Goal: Check status: Check status

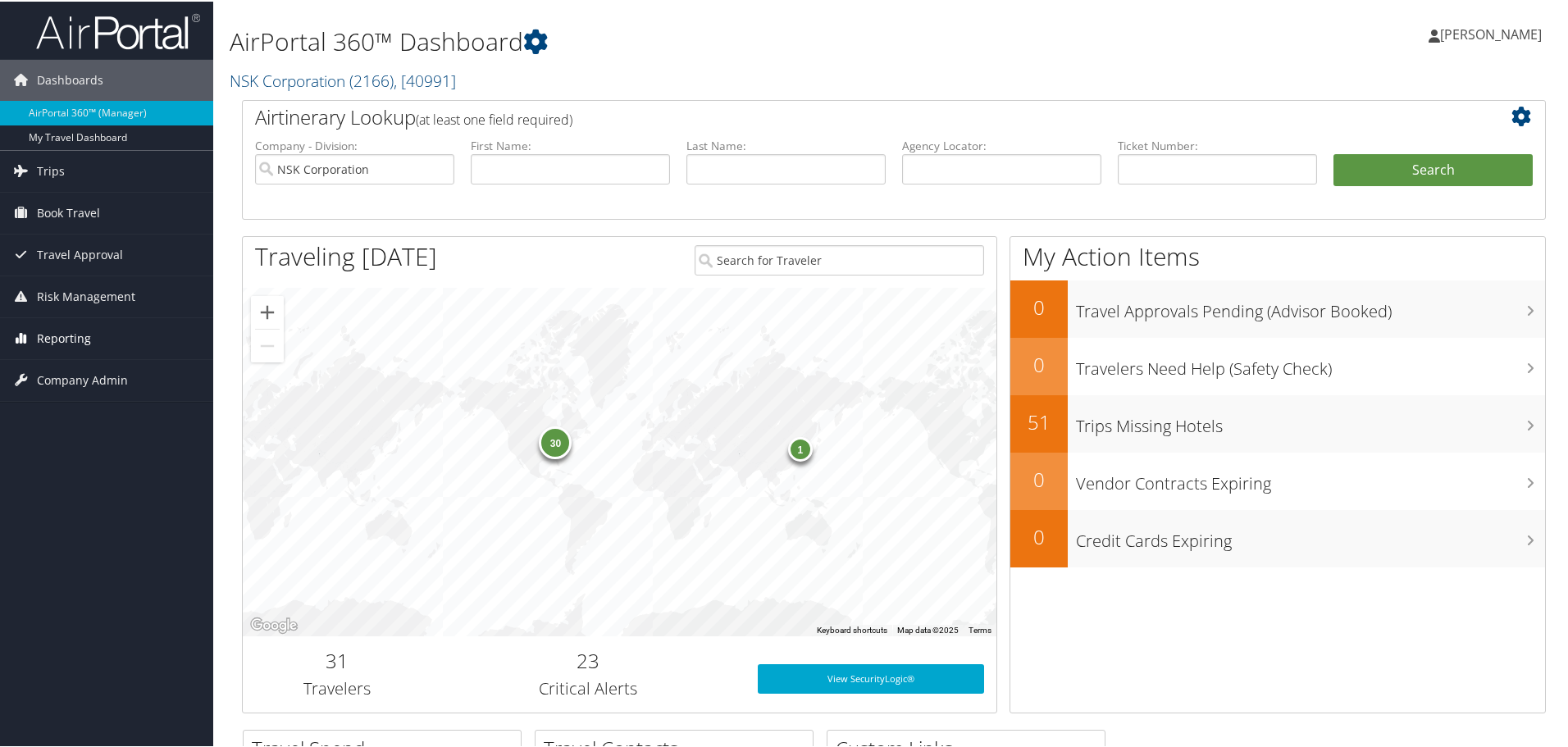
click at [83, 335] on span "Reporting" at bounding box center [64, 336] width 54 height 41
click at [62, 166] on span "Trips" at bounding box center [50, 169] width 28 height 41
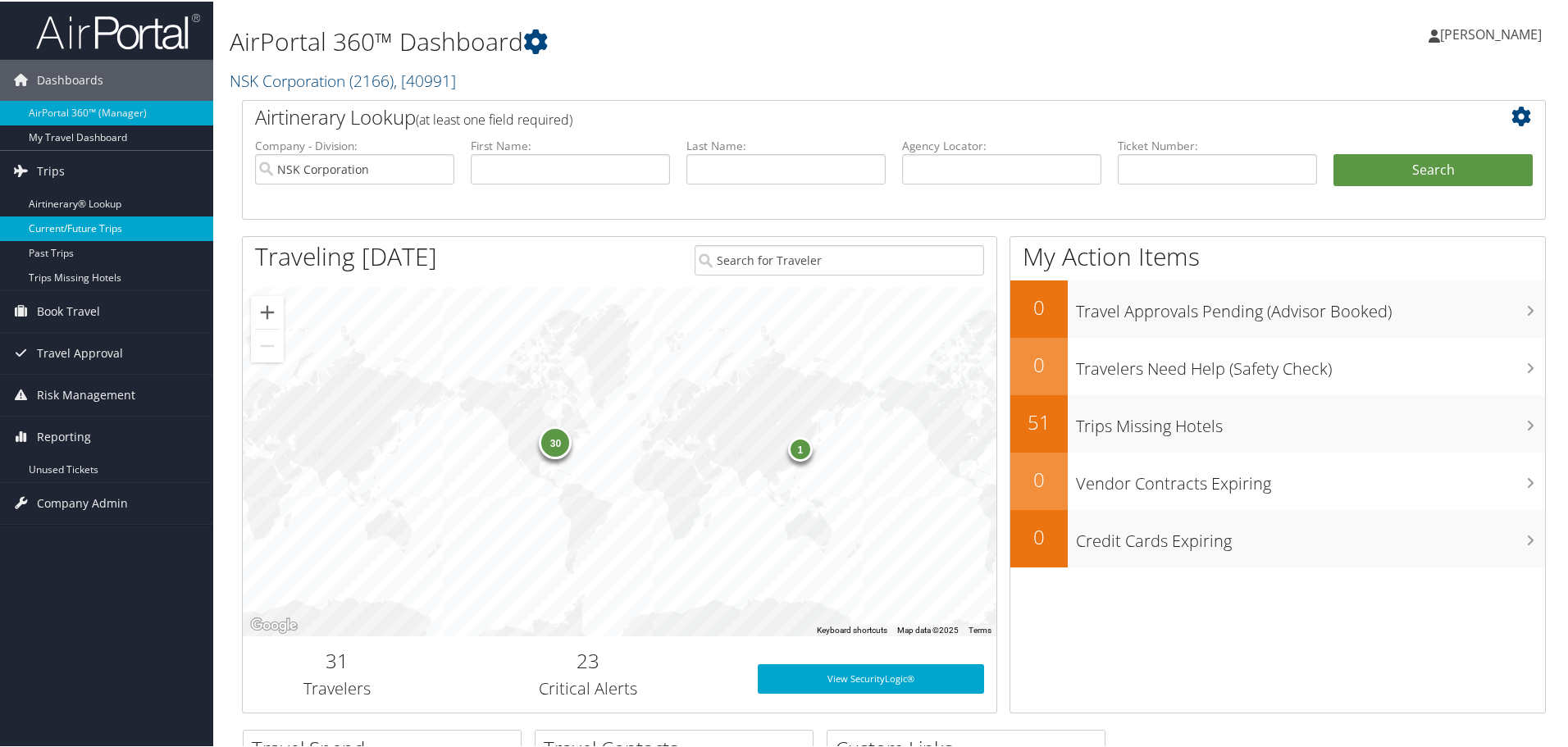
click at [96, 227] on link "Current/Future Trips" at bounding box center [106, 227] width 213 height 25
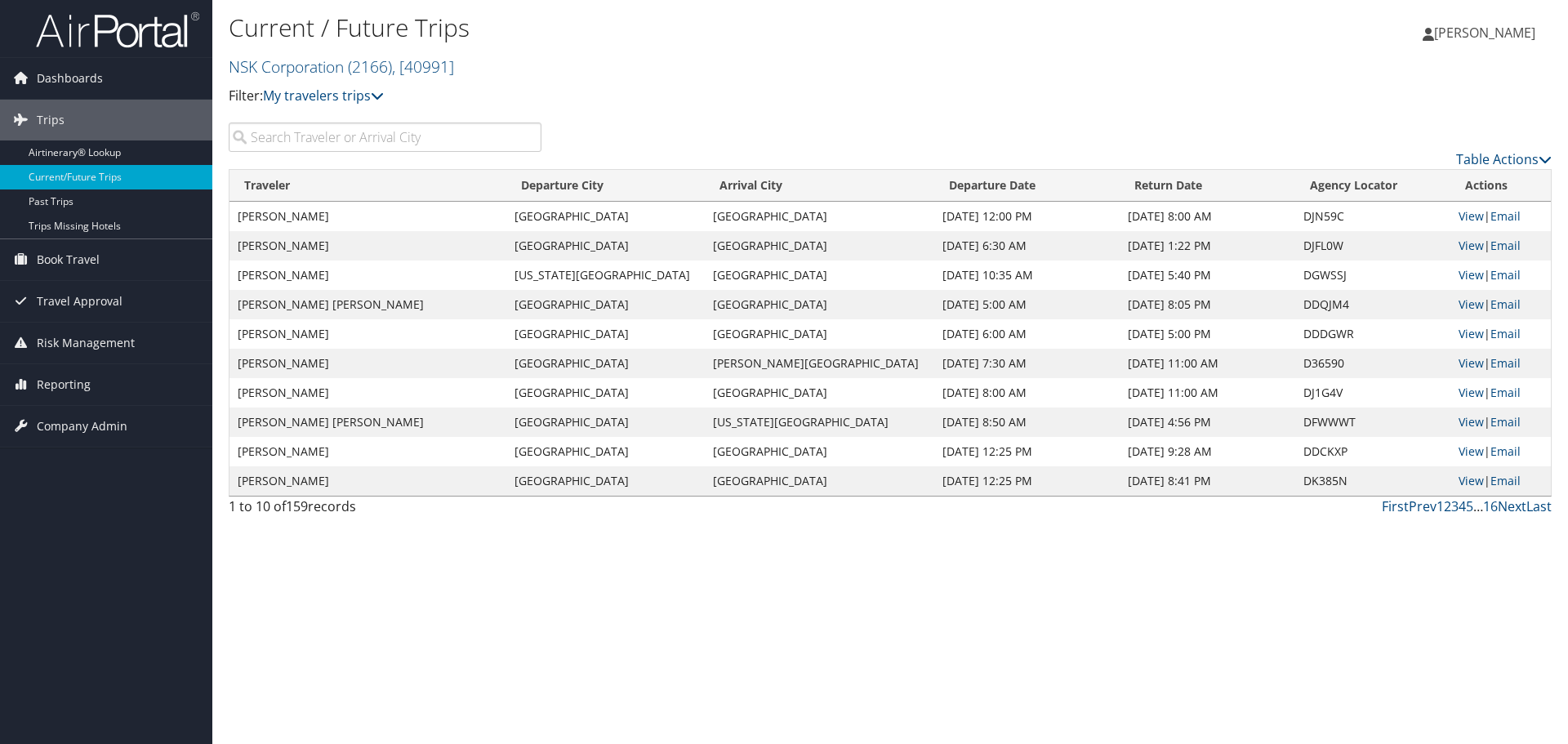
click at [383, 127] on input "search" at bounding box center [385, 136] width 312 height 29
click at [617, 186] on th "Departure City" at bounding box center [606, 186] width 199 height 32
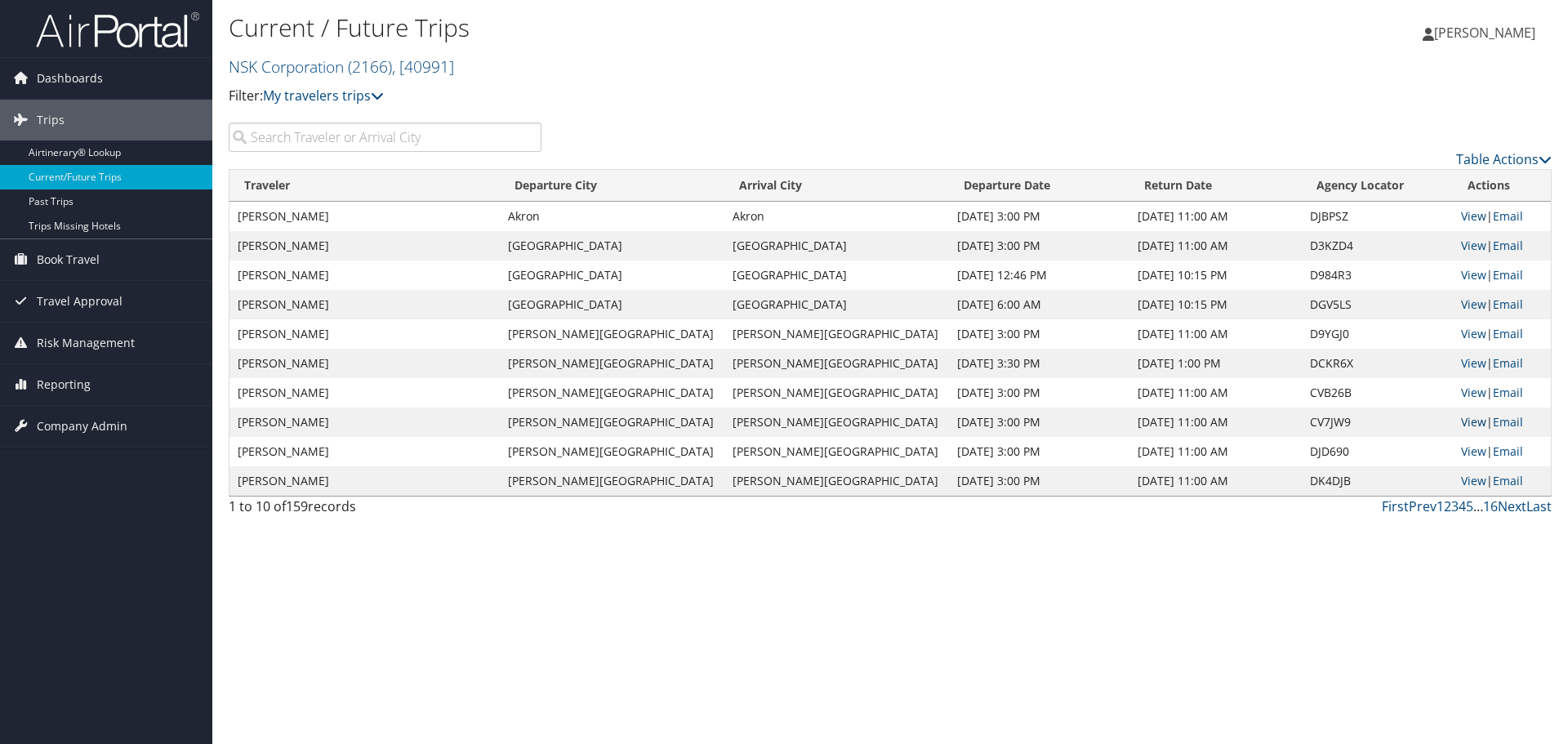
click at [1461, 422] on link "View" at bounding box center [1473, 421] width 26 height 15
click at [1461, 452] on link "View" at bounding box center [1473, 451] width 26 height 15
click at [1511, 508] on link "Next" at bounding box center [1512, 505] width 28 height 18
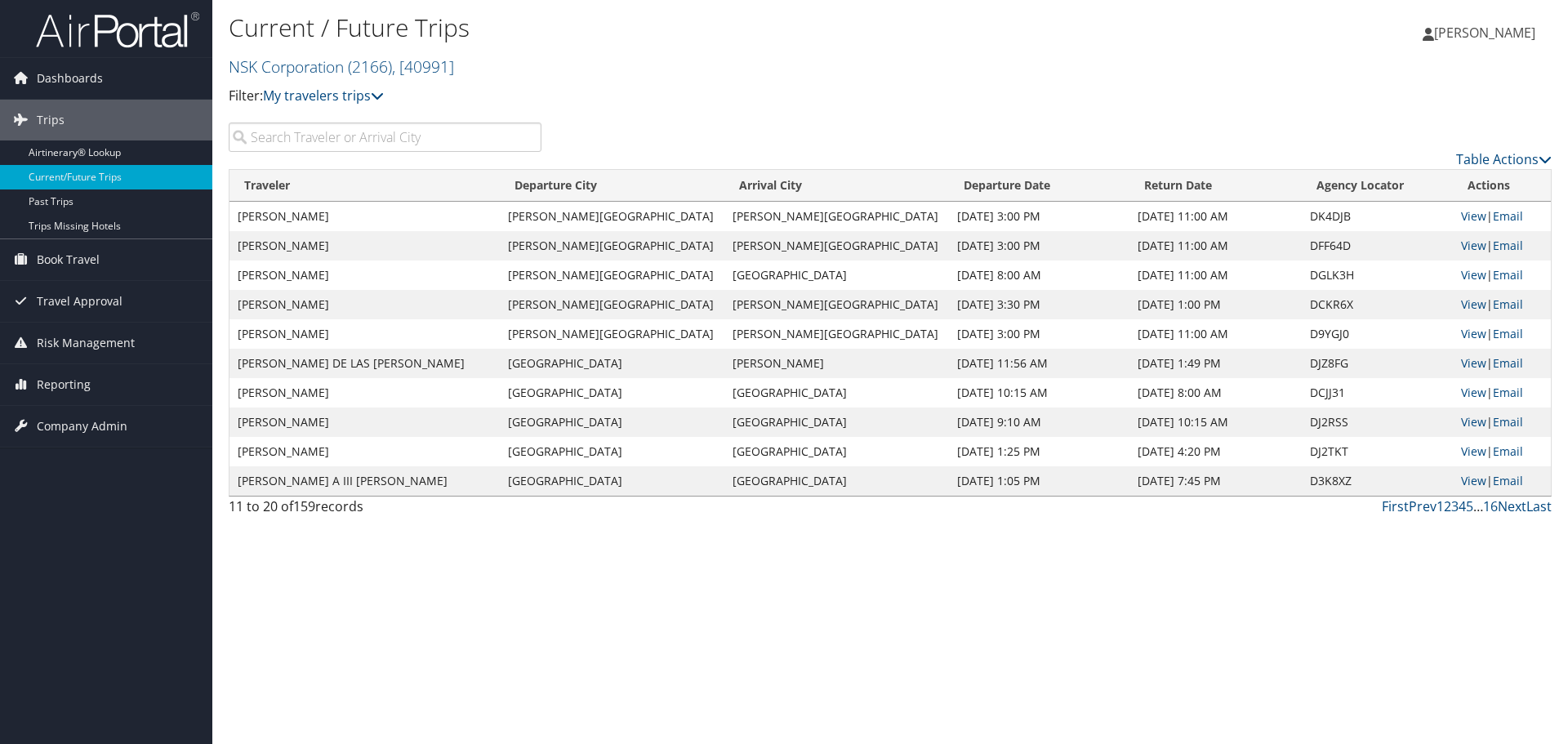
click at [309, 138] on input "search" at bounding box center [385, 136] width 312 height 29
click at [757, 185] on th "Arrival City" at bounding box center [836, 186] width 224 height 32
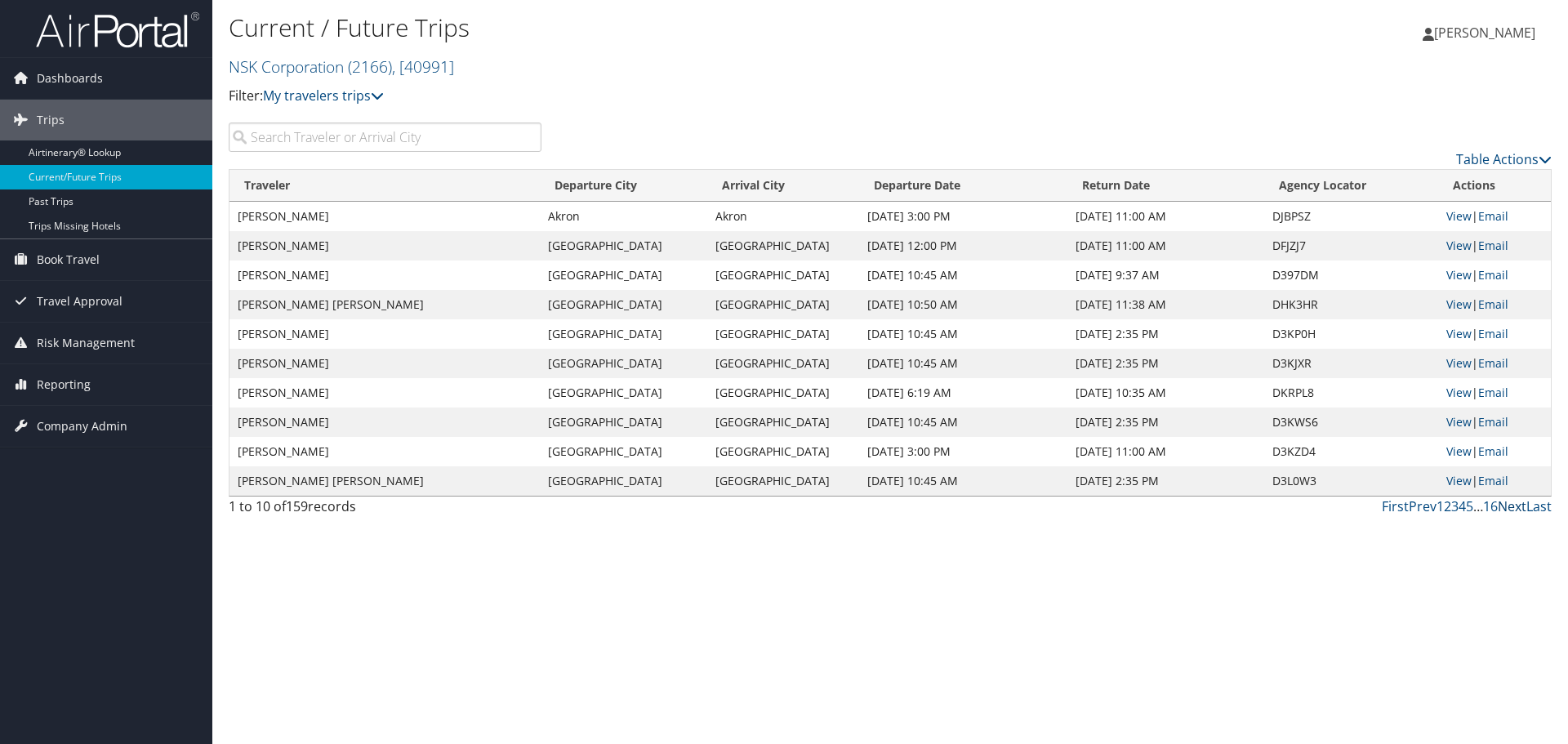
click at [1515, 506] on link "Next" at bounding box center [1512, 505] width 28 height 18
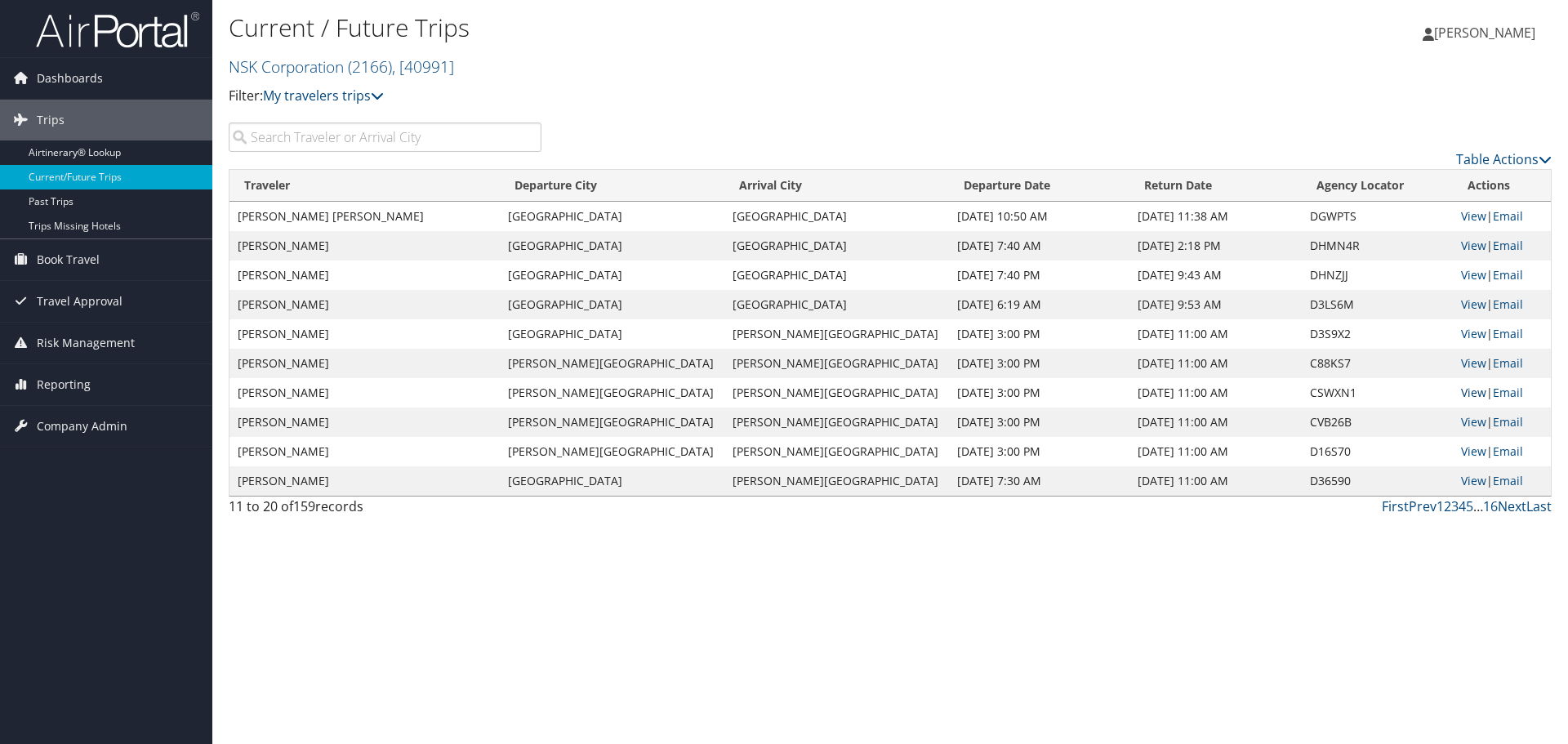
click at [1461, 390] on link "View" at bounding box center [1473, 392] width 26 height 15
click at [1506, 507] on link "Next" at bounding box center [1512, 505] width 28 height 18
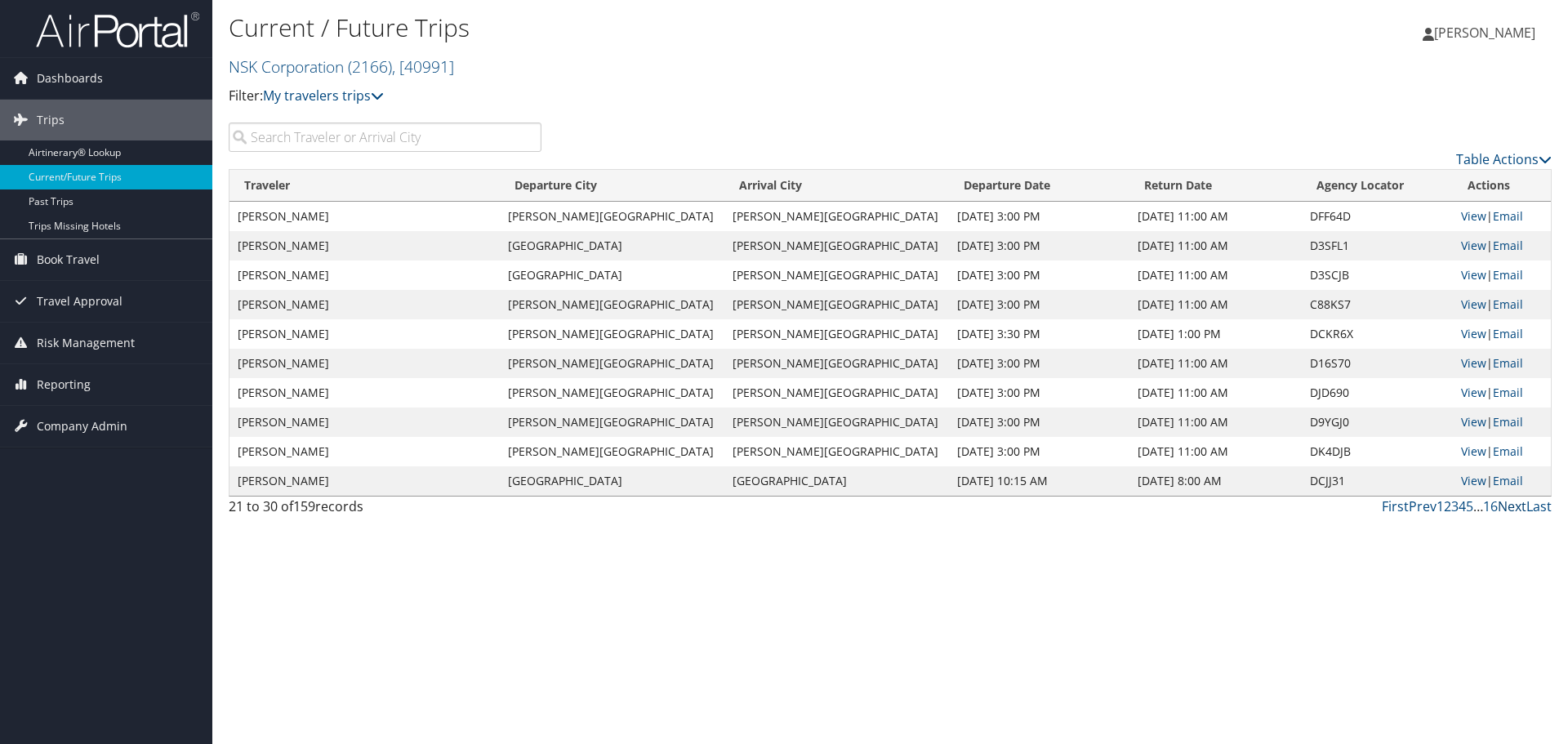
click at [1506, 507] on link "Next" at bounding box center [1512, 505] width 28 height 18
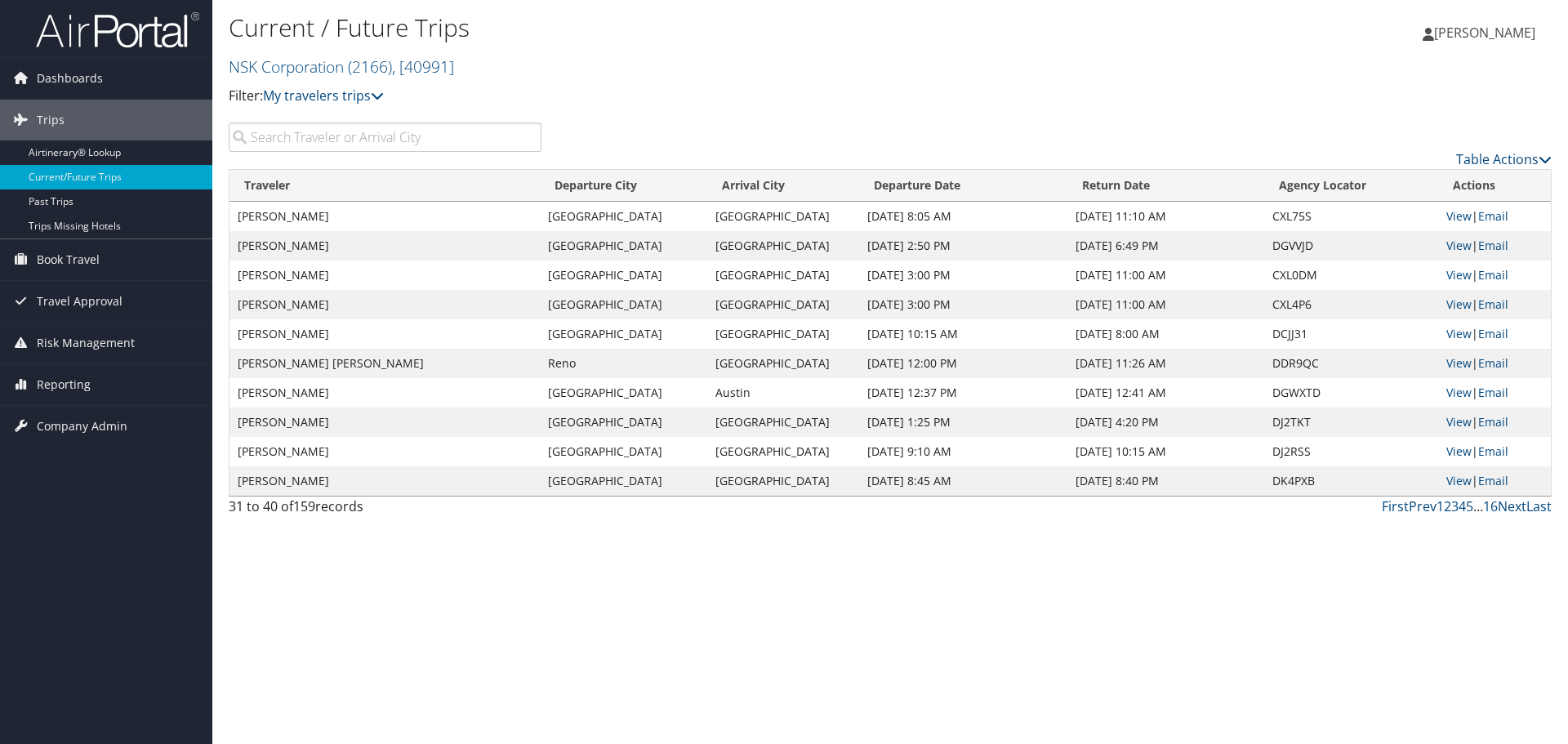
click at [908, 182] on th "Departure Date" at bounding box center [963, 186] width 207 height 32
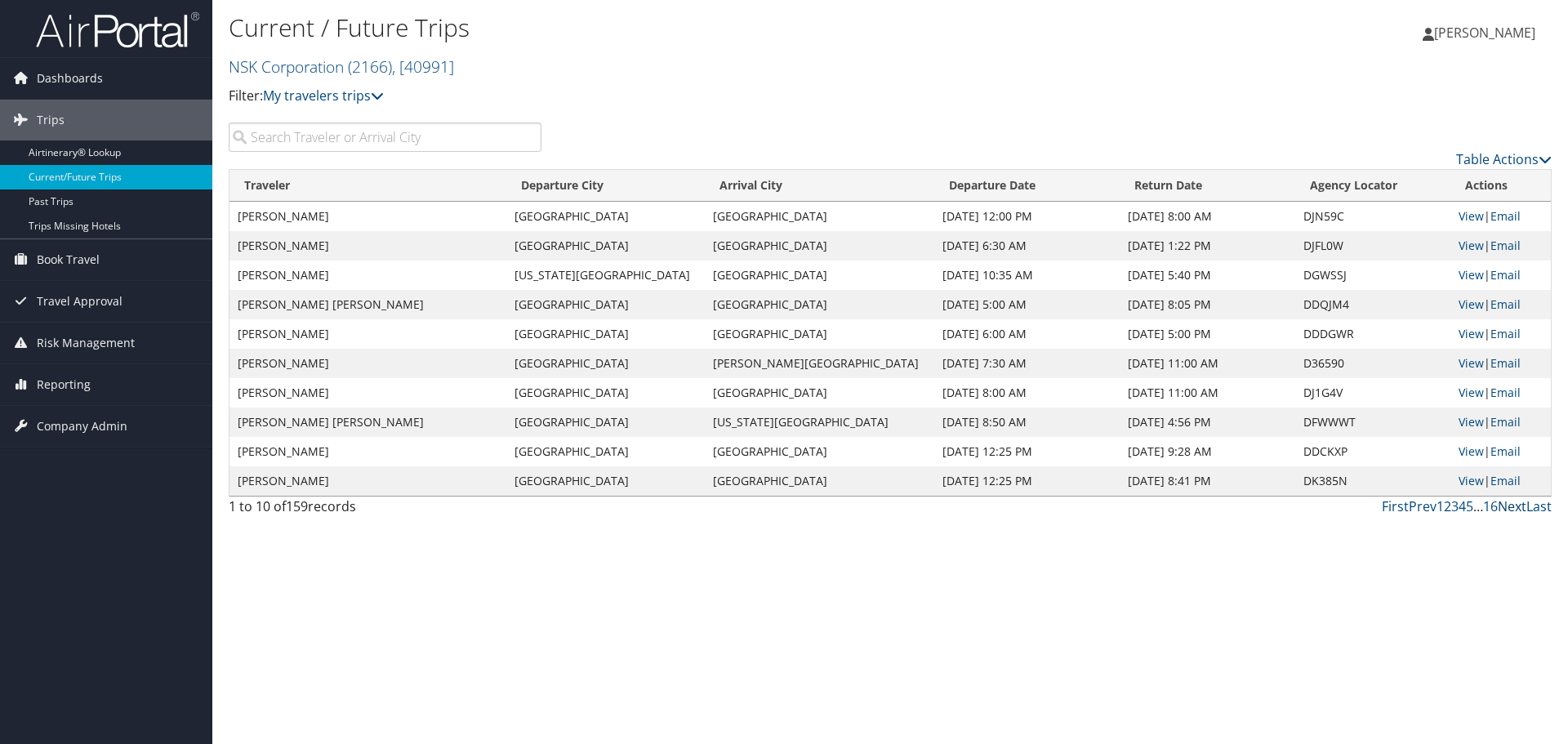
click at [1507, 508] on link "Next" at bounding box center [1512, 505] width 28 height 18
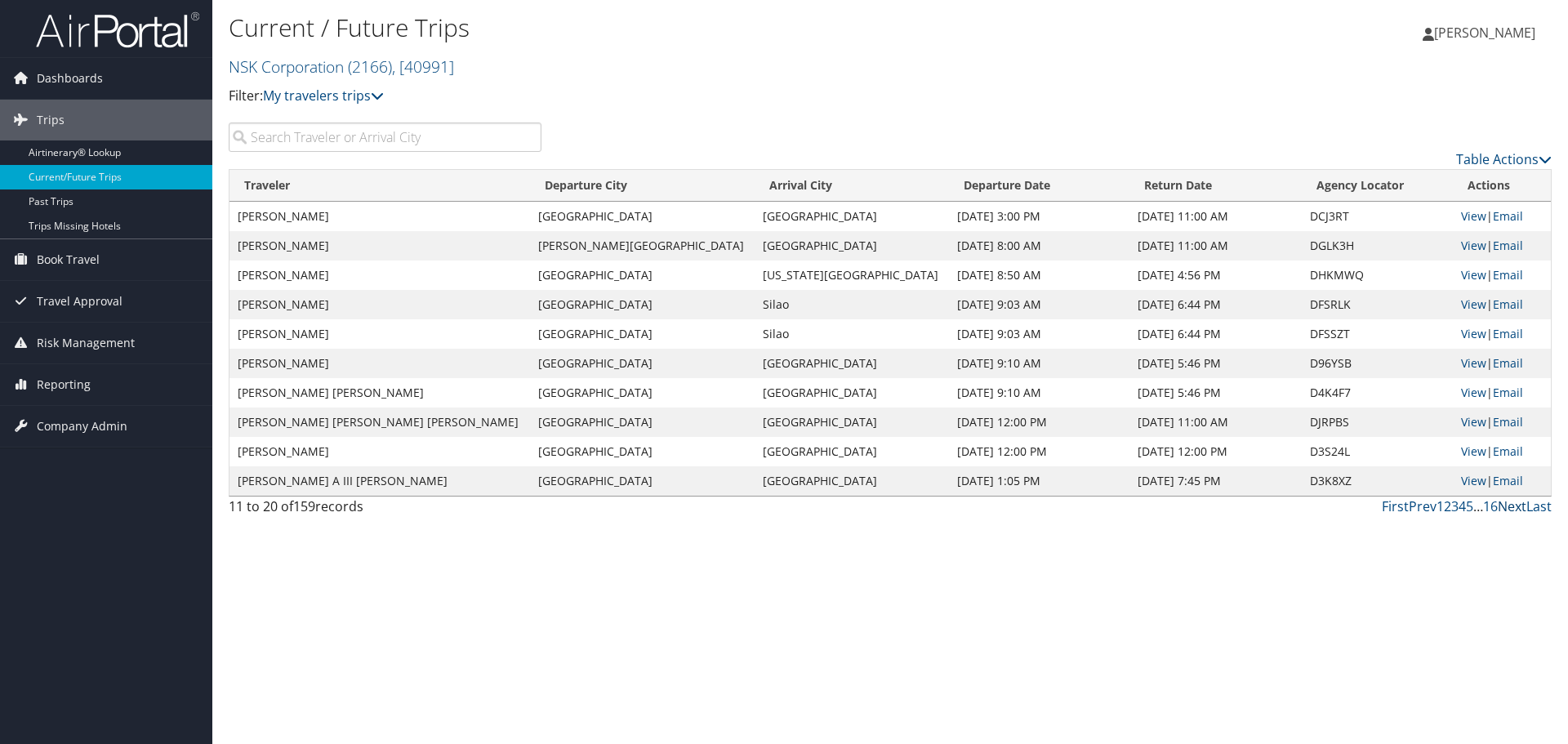
click at [1507, 508] on link "Next" at bounding box center [1512, 505] width 28 height 18
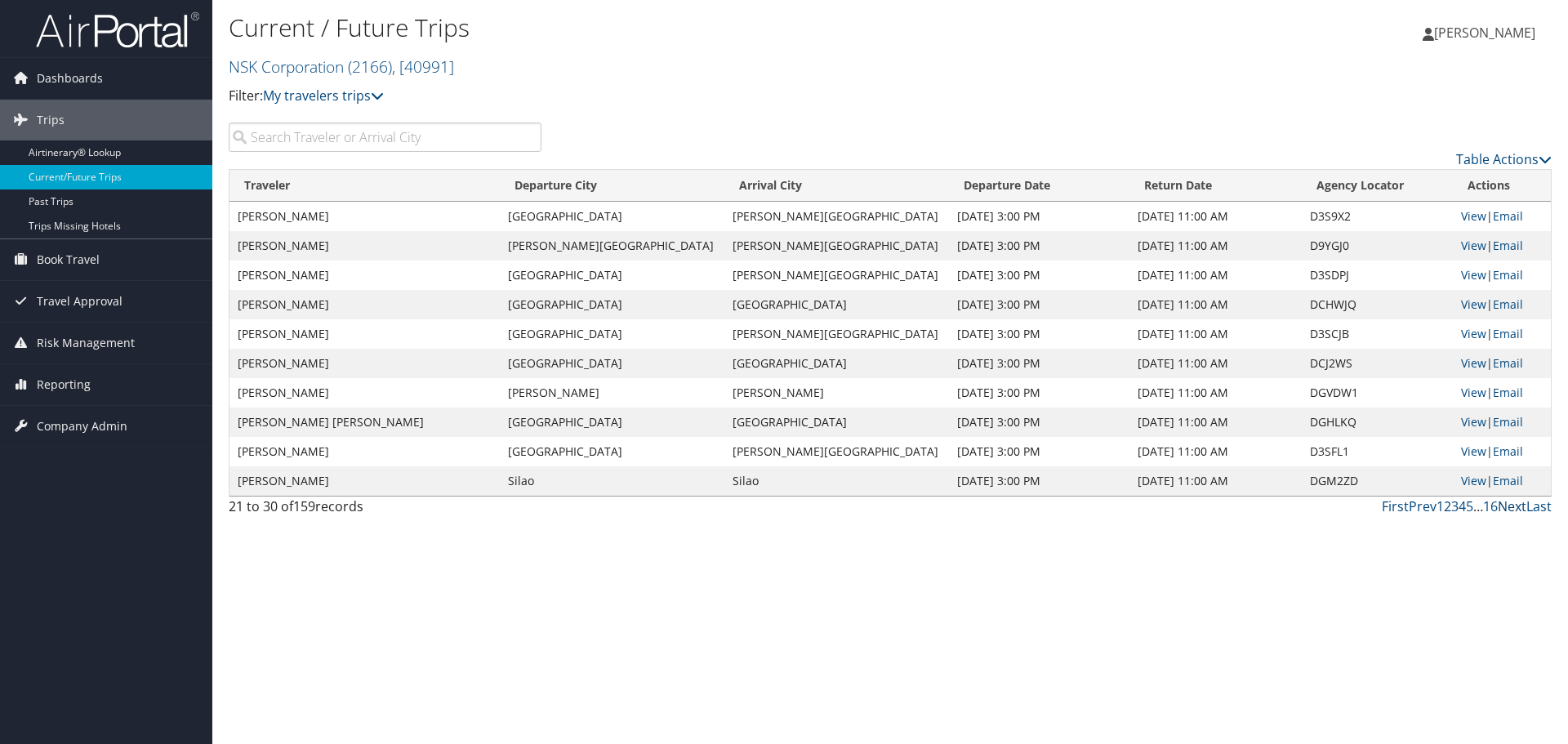
click at [1507, 508] on link "Next" at bounding box center [1512, 505] width 28 height 18
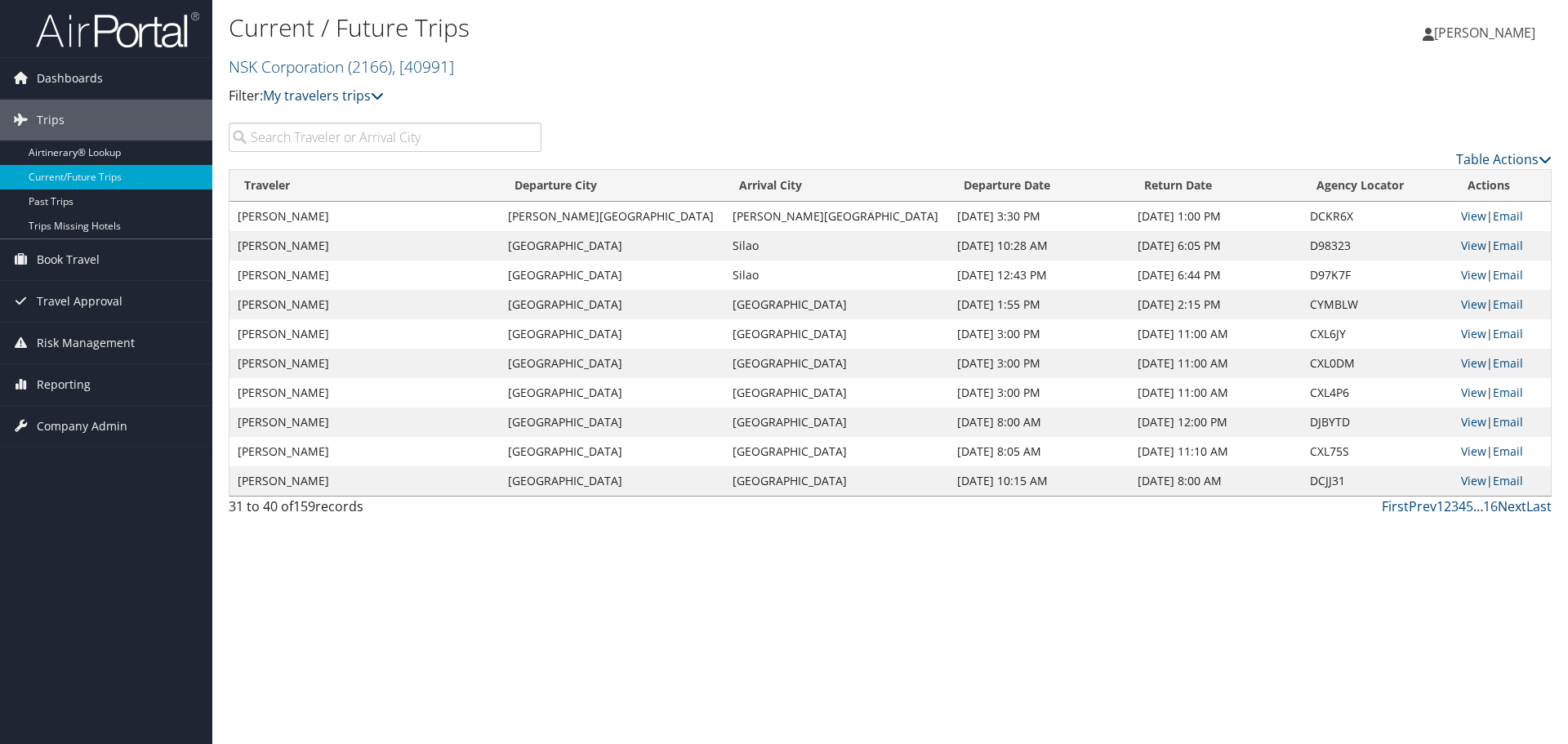
click at [1507, 508] on link "Next" at bounding box center [1512, 505] width 28 height 18
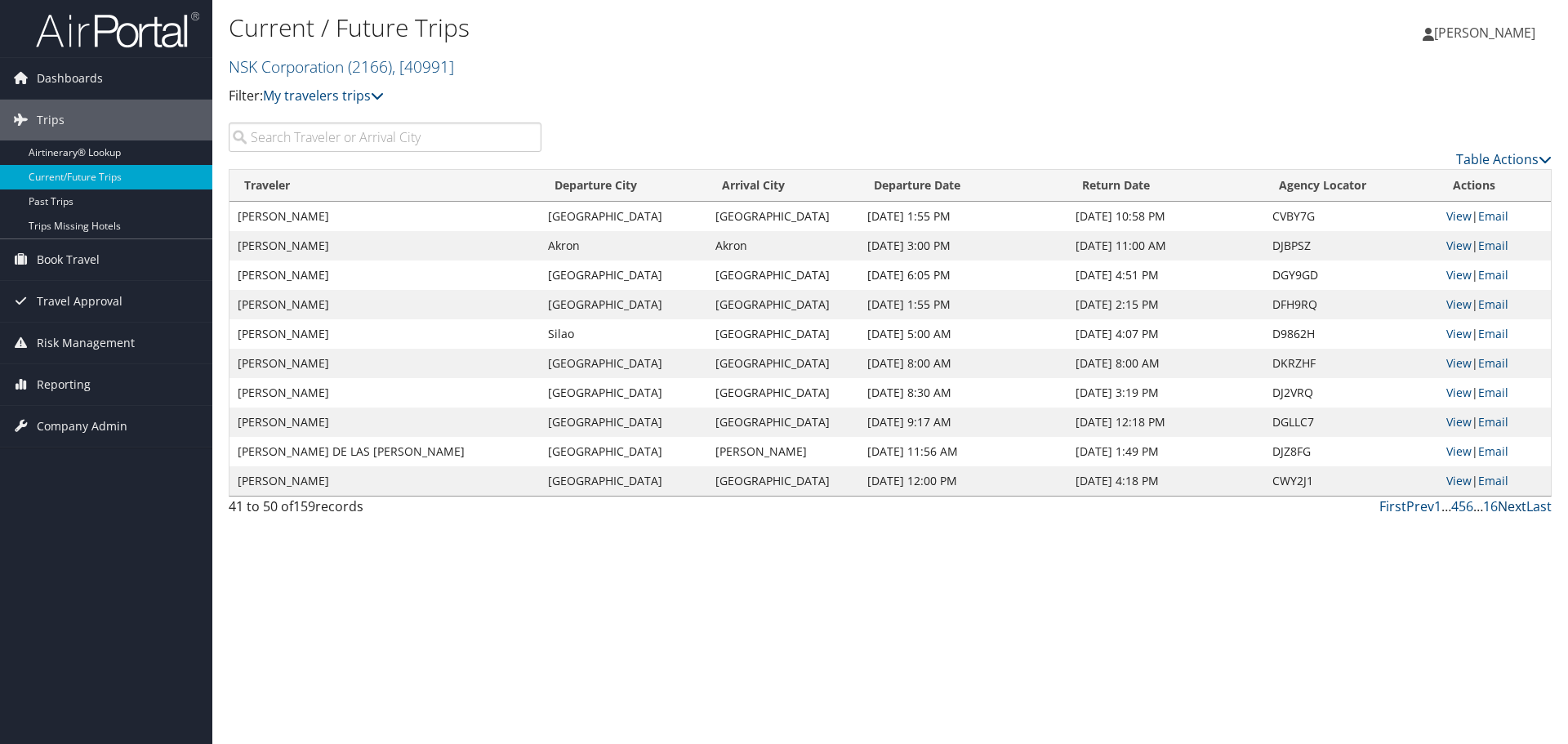
click at [1507, 508] on link "Next" at bounding box center [1512, 505] width 28 height 18
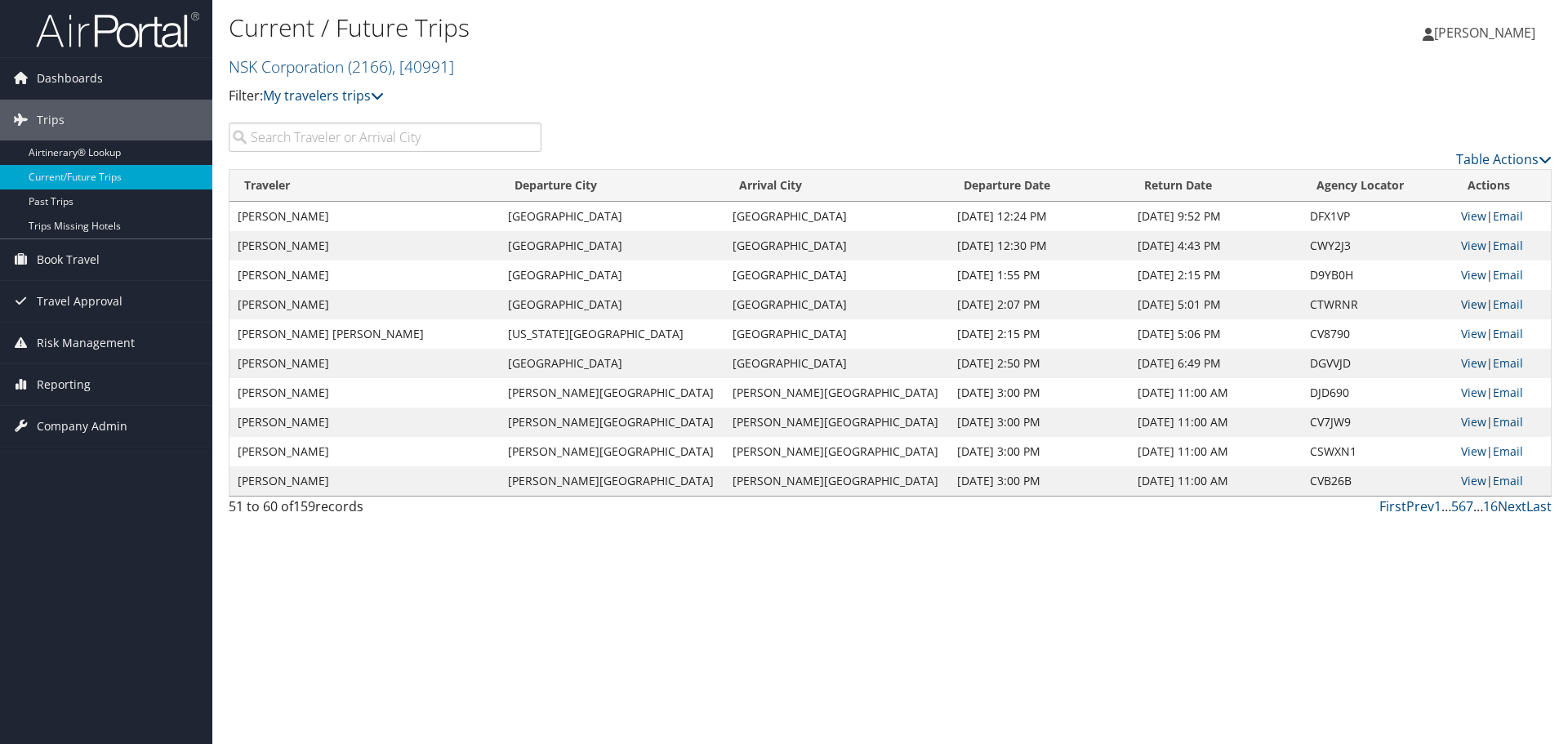
click at [1461, 299] on link "View" at bounding box center [1473, 304] width 26 height 15
click at [1461, 337] on link "View" at bounding box center [1473, 333] width 26 height 15
click at [1461, 481] on link "View" at bounding box center [1473, 481] width 26 height 15
click at [1513, 509] on link "Next" at bounding box center [1512, 505] width 28 height 18
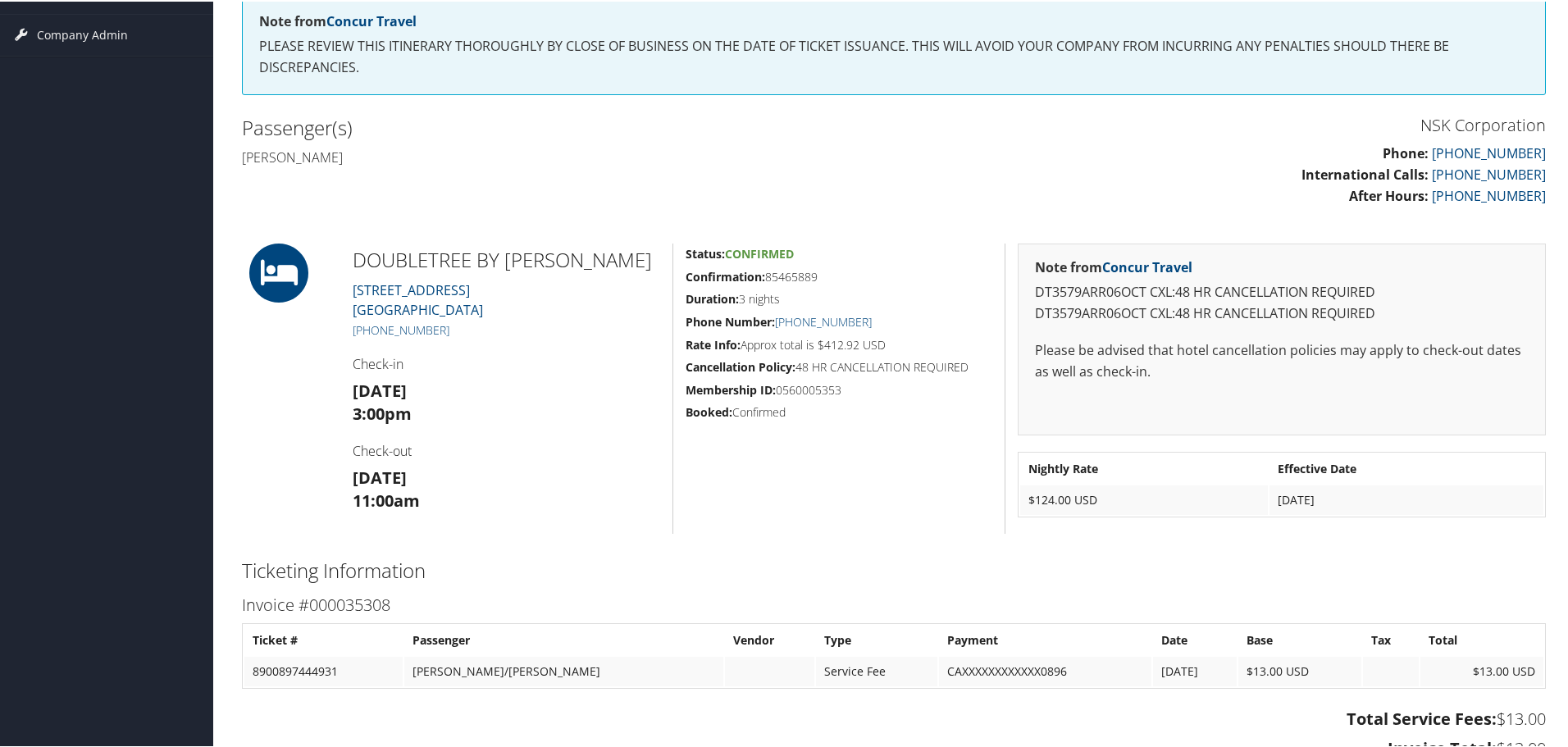
scroll to position [328, 0]
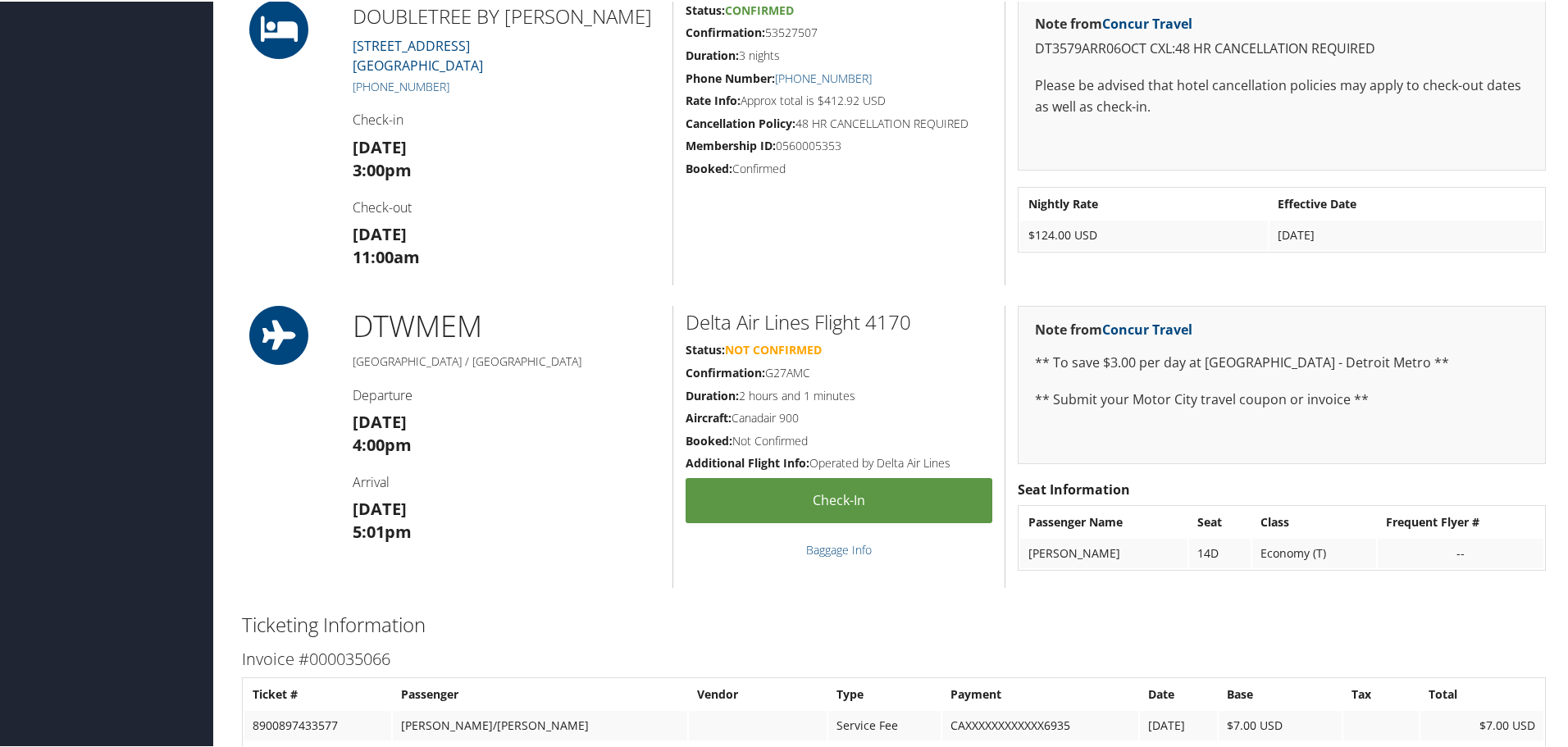
scroll to position [1148, 0]
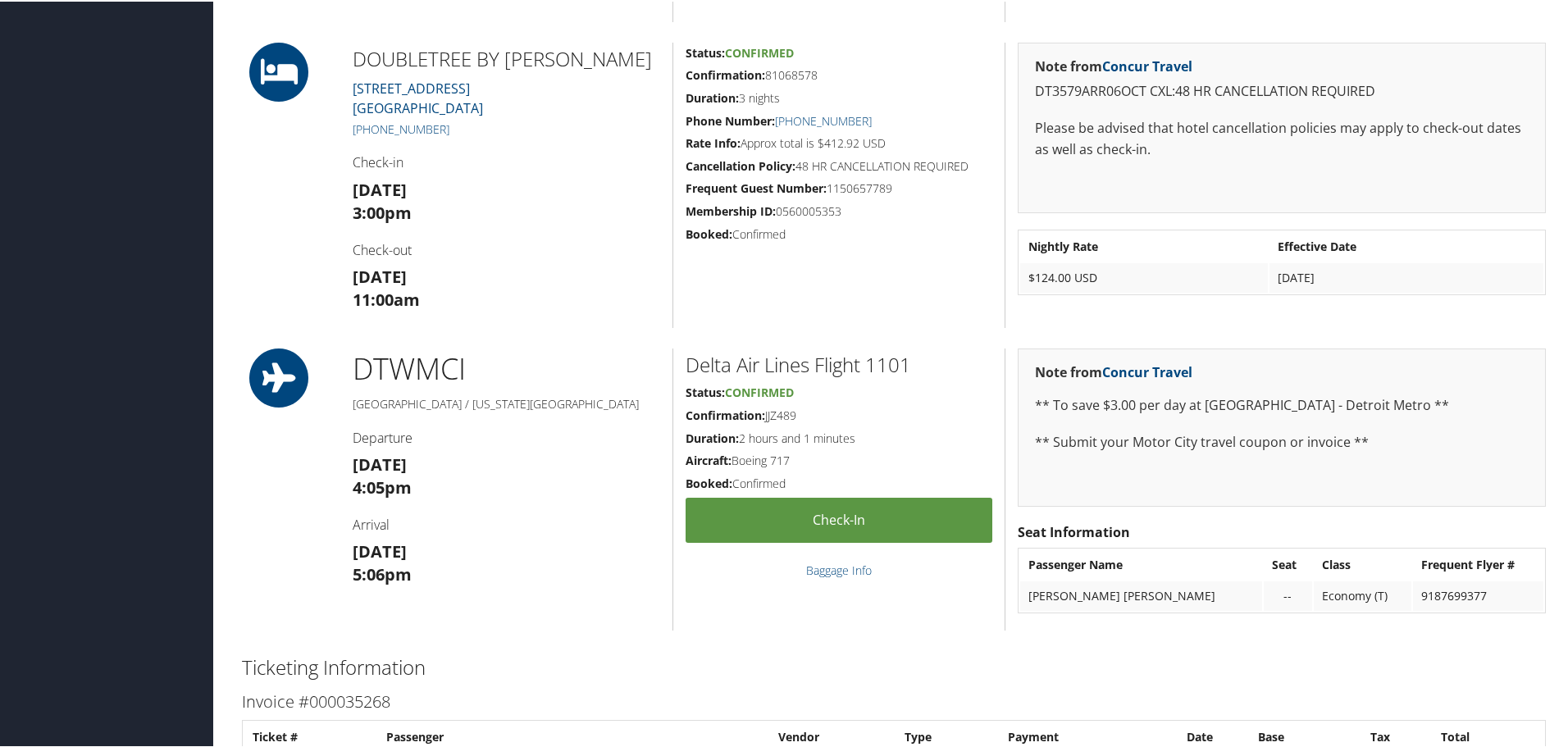
scroll to position [1148, 0]
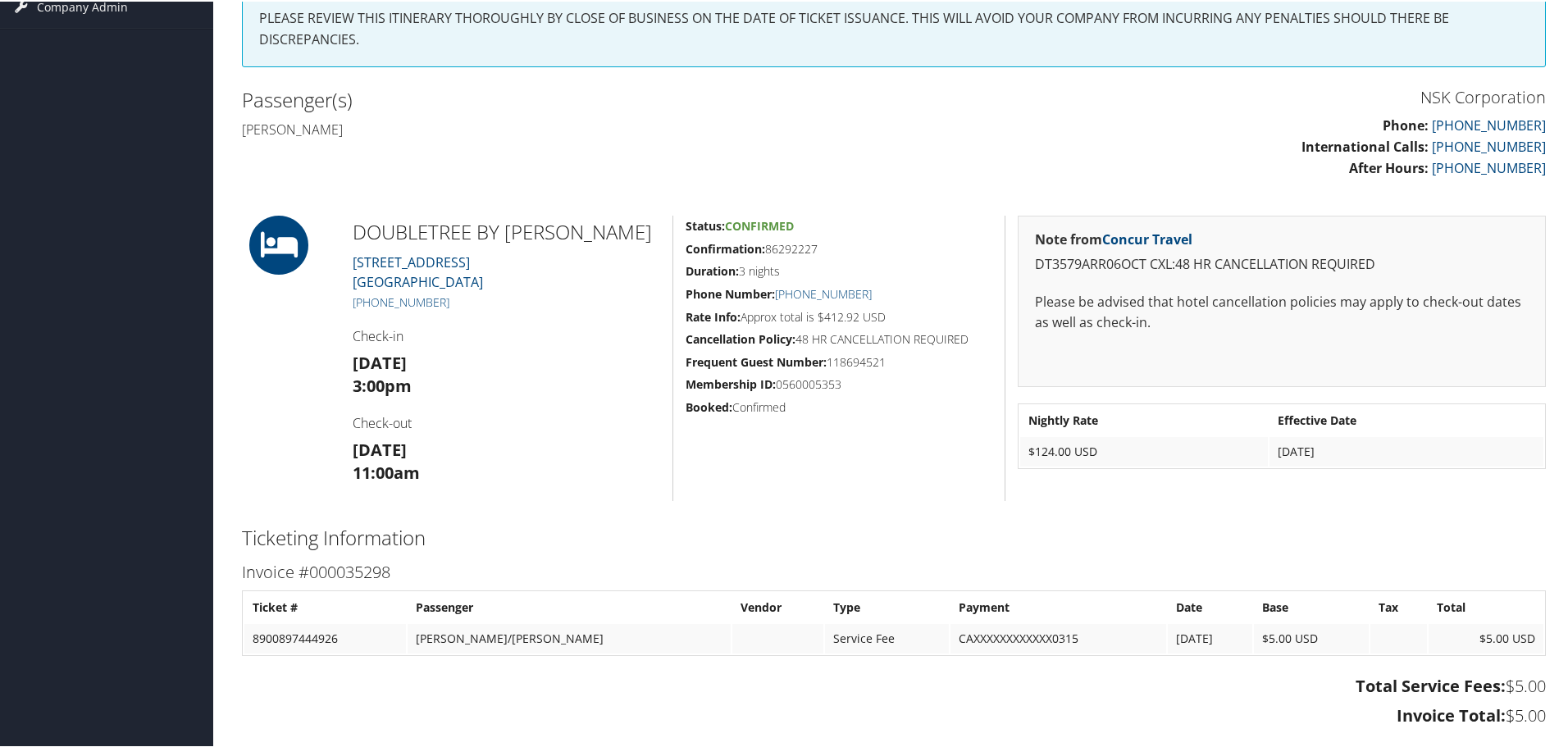
scroll to position [328, 0]
